Goal: Transaction & Acquisition: Obtain resource

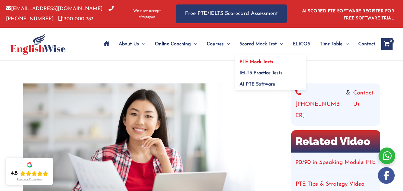
click at [266, 64] on link "PTE Mock Tests" at bounding box center [271, 59] width 72 height 11
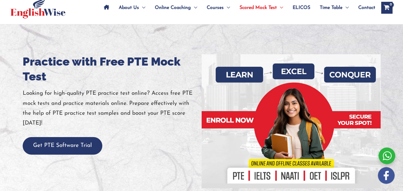
scroll to position [88, 0]
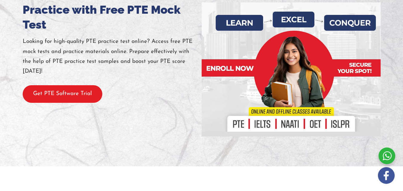
click at [65, 100] on button "Get PTE Software Trial" at bounding box center [63, 94] width 80 height 18
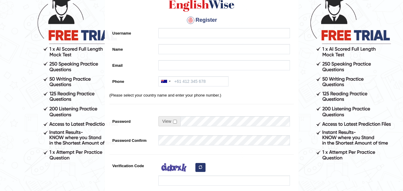
scroll to position [44, 0]
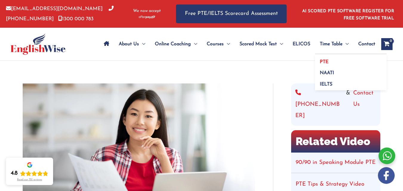
click at [337, 61] on link "PTE" at bounding box center [351, 59] width 72 height 11
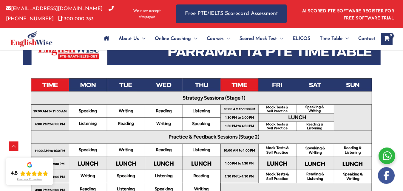
scroll to position [191, 0]
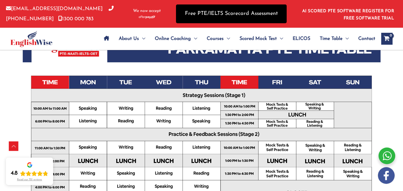
click at [235, 12] on link "Free PTE/IELTS Scorecard Assessment" at bounding box center [231, 13] width 111 height 19
